Goal: Complete application form

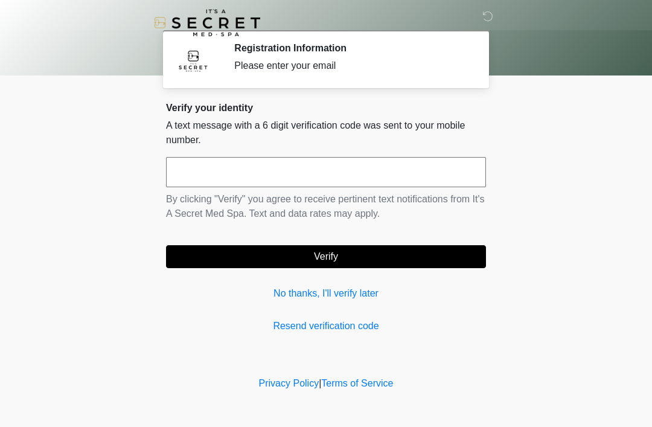
click at [367, 299] on link "No thanks, I'll verify later" at bounding box center [326, 293] width 320 height 14
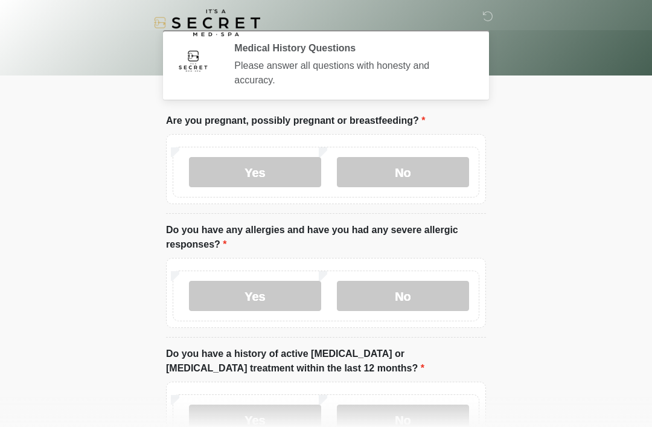
click at [382, 168] on label "No" at bounding box center [403, 172] width 132 height 30
click at [406, 309] on label "No" at bounding box center [403, 296] width 132 height 30
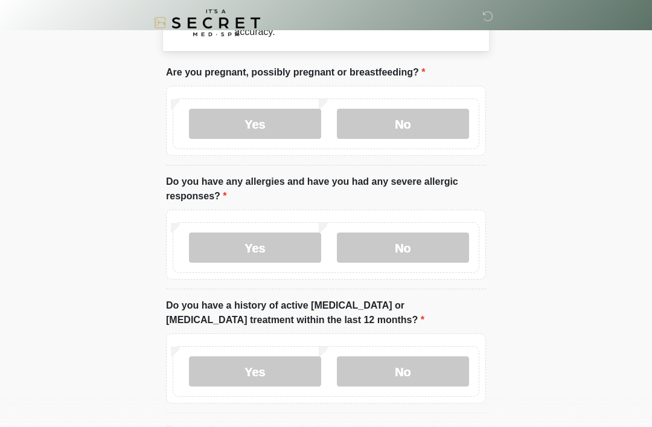
scroll to position [208, 0]
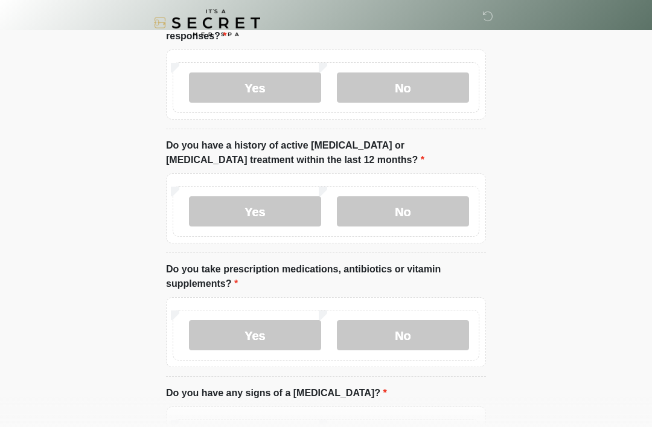
click at [408, 221] on label "No" at bounding box center [403, 211] width 132 height 30
click at [411, 348] on label "No" at bounding box center [403, 335] width 132 height 30
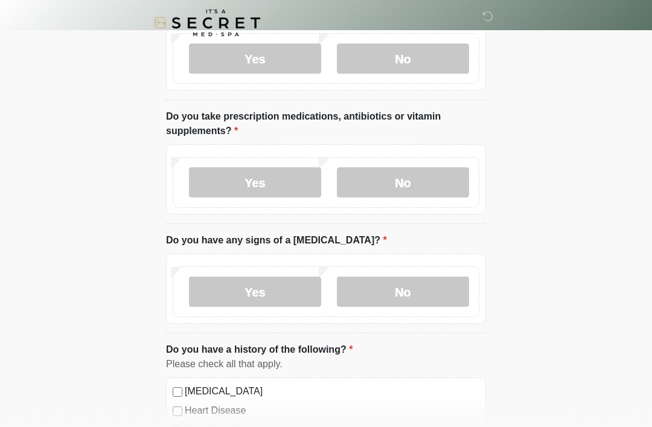
click at [411, 286] on label "No" at bounding box center [403, 292] width 132 height 30
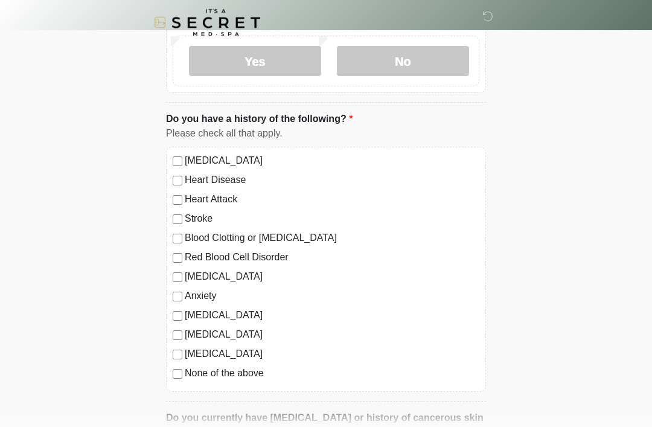
scroll to position [763, 0]
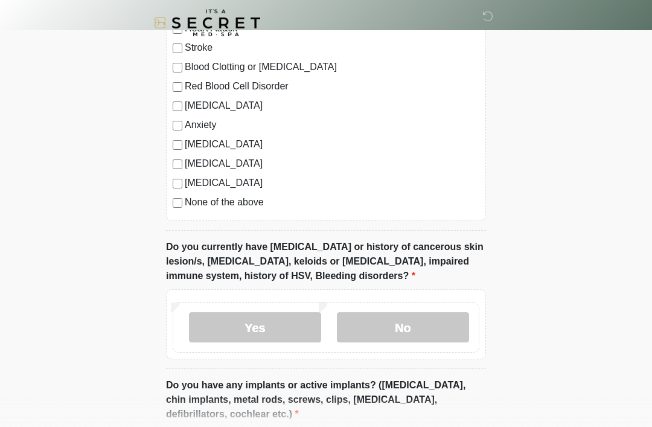
click at [439, 328] on label "No" at bounding box center [403, 327] width 132 height 30
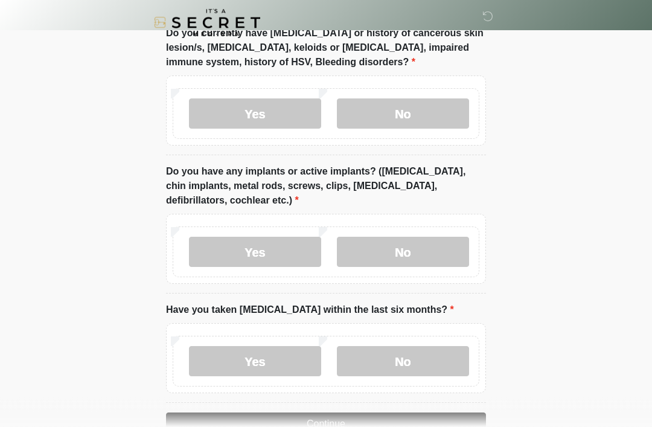
click at [415, 248] on label "No" at bounding box center [403, 252] width 132 height 30
click at [418, 365] on label "No" at bounding box center [403, 361] width 132 height 30
click at [426, 424] on button "Continue" at bounding box center [326, 423] width 320 height 23
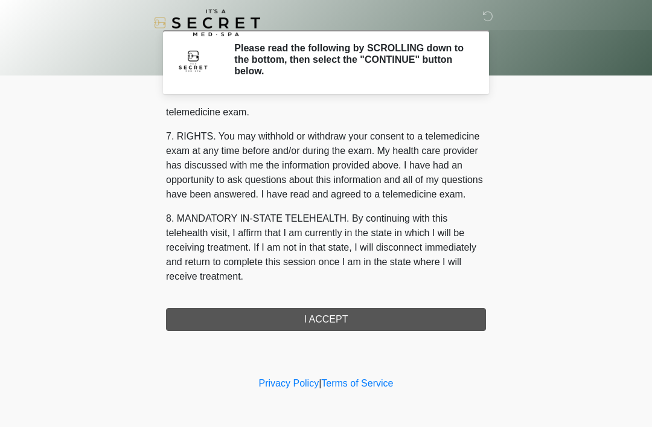
scroll to position [515, 0]
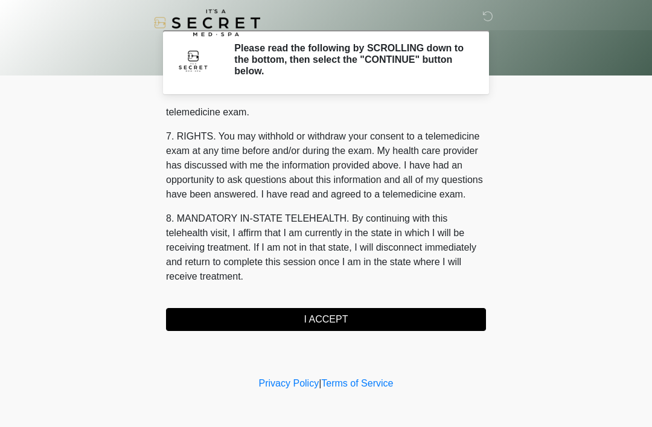
click at [322, 329] on button "I ACCEPT" at bounding box center [326, 319] width 320 height 23
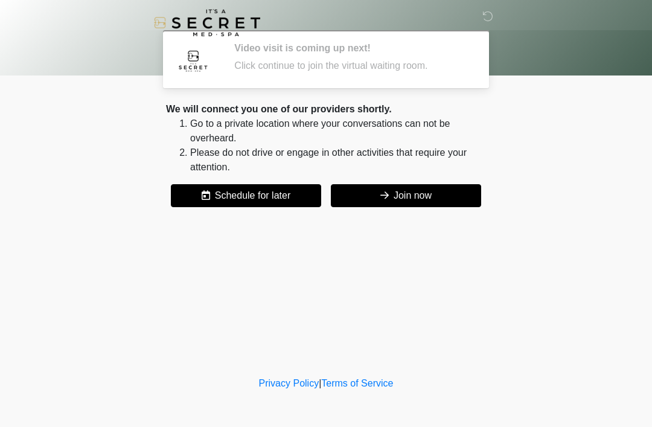
click at [451, 196] on button "Join now" at bounding box center [406, 195] width 150 height 23
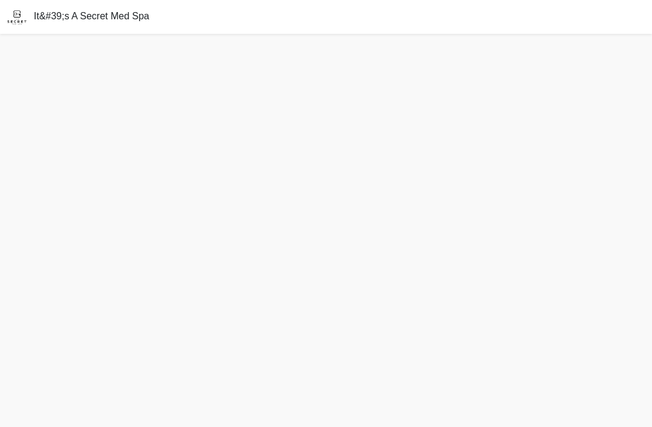
scroll to position [2, 0]
